Goal: Check status

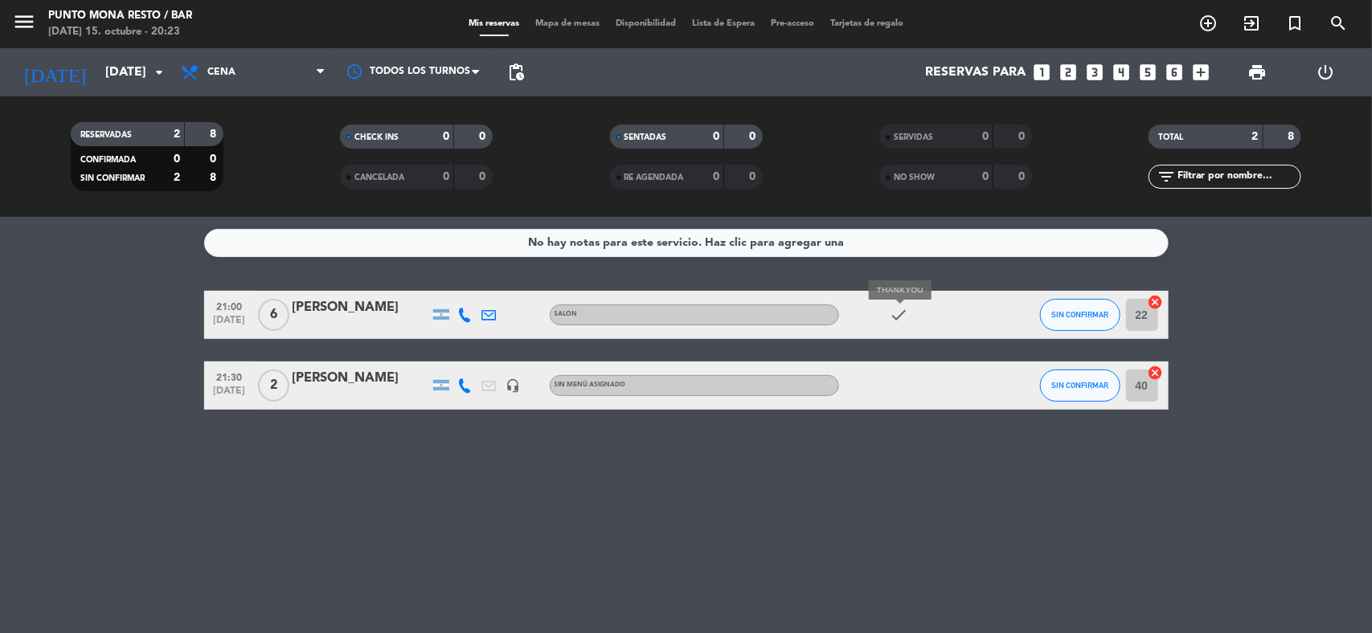
click at [903, 323] on icon "check" at bounding box center [899, 314] width 19 height 19
click at [906, 322] on icon "check" at bounding box center [899, 314] width 19 height 19
click at [910, 314] on span "check" at bounding box center [899, 314] width 24 height 19
click at [906, 312] on icon "check" at bounding box center [899, 314] width 19 height 19
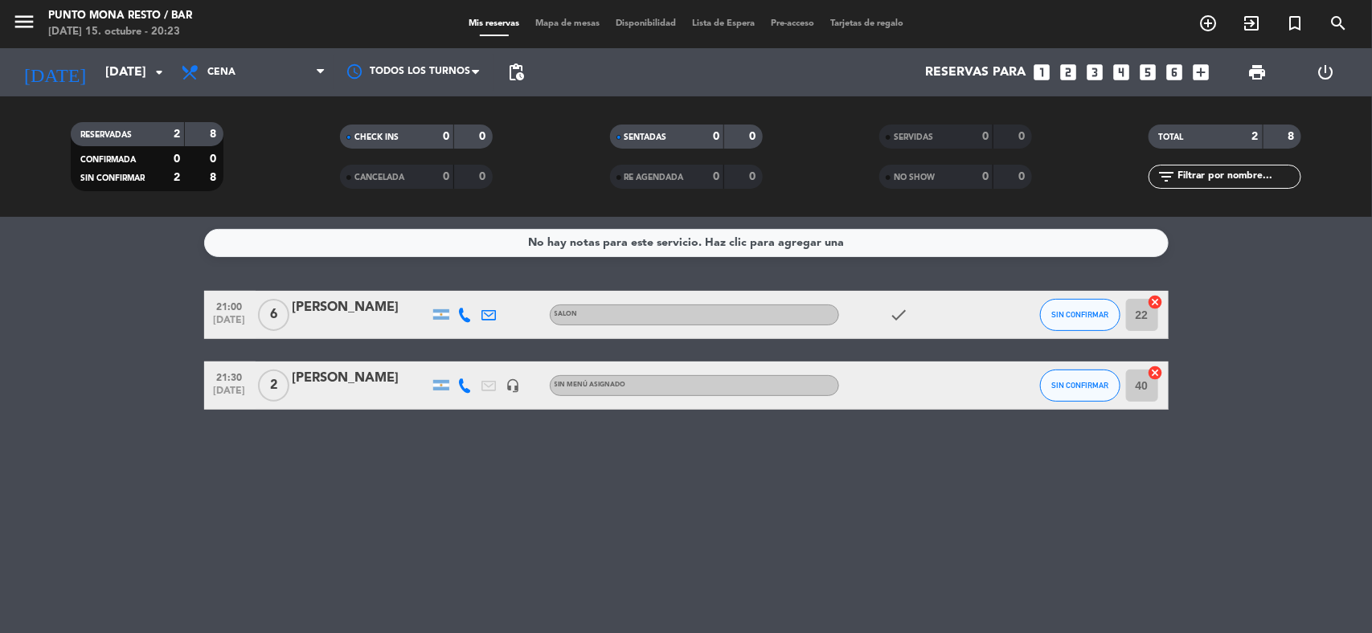
click at [905, 312] on icon "check" at bounding box center [899, 314] width 19 height 19
click at [896, 312] on icon "check" at bounding box center [899, 314] width 19 height 19
click at [957, 331] on div "check" at bounding box center [911, 314] width 145 height 47
